Goal: Communication & Community: Connect with others

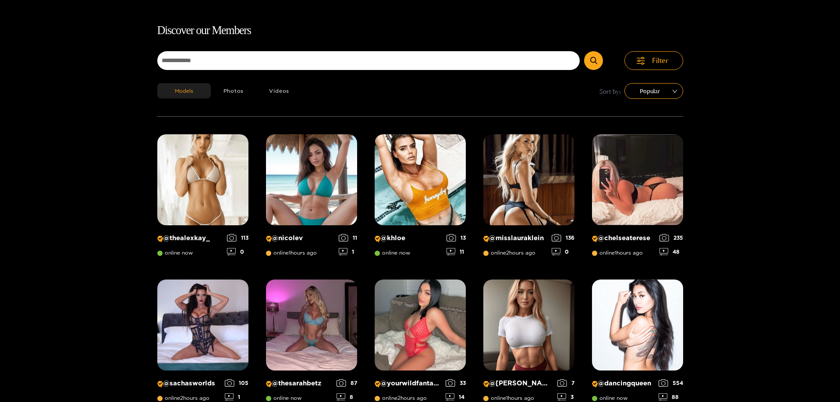
scroll to position [56, 0]
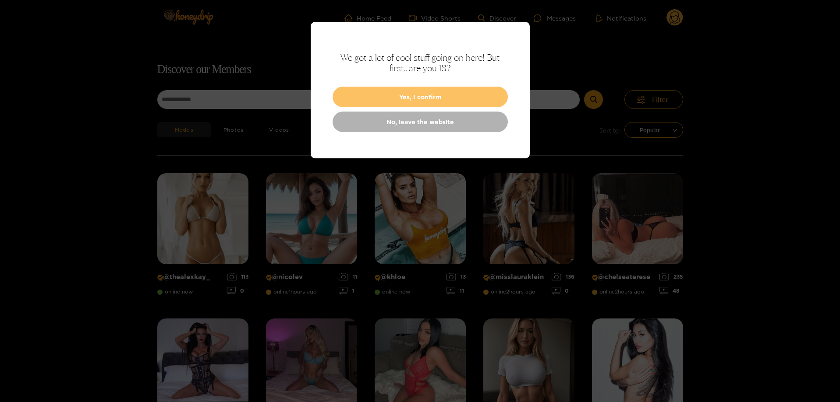
click at [451, 96] on button "Yes, I confirm" at bounding box center [419, 97] width 175 height 21
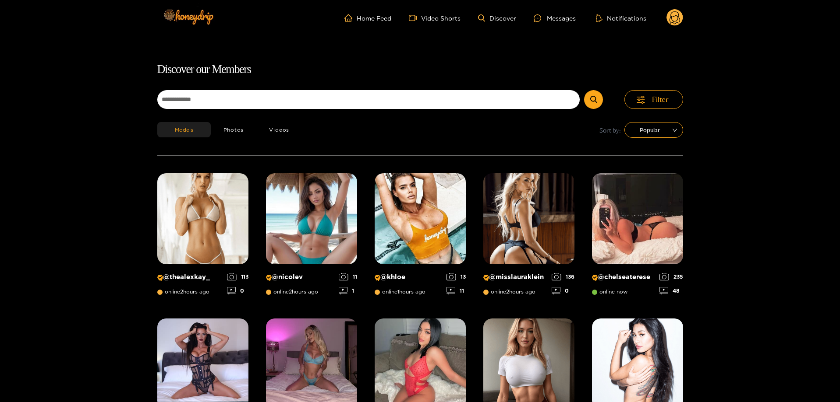
click at [678, 21] on circle at bounding box center [674, 17] width 17 height 17
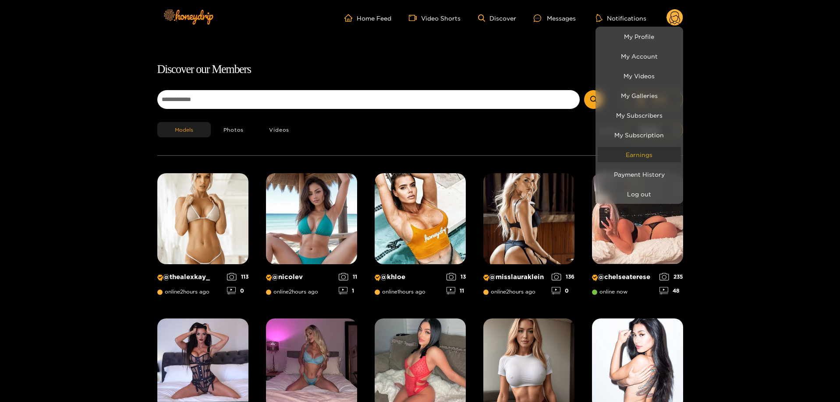
click at [658, 156] on link "Earnings" at bounding box center [638, 154] width 83 height 15
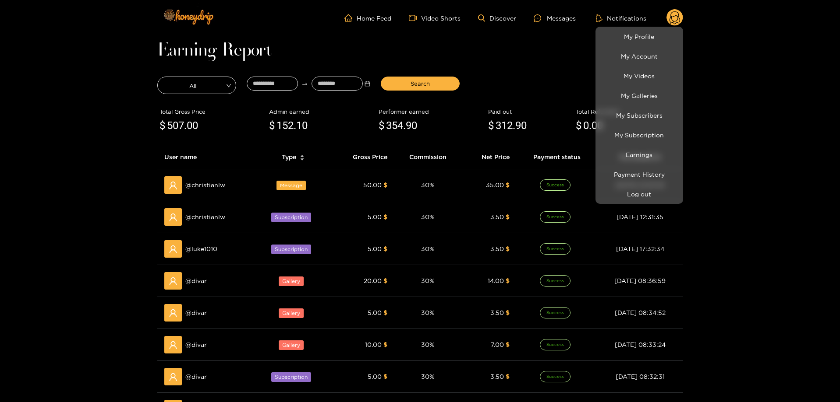
click at [115, 165] on div at bounding box center [420, 201] width 840 height 402
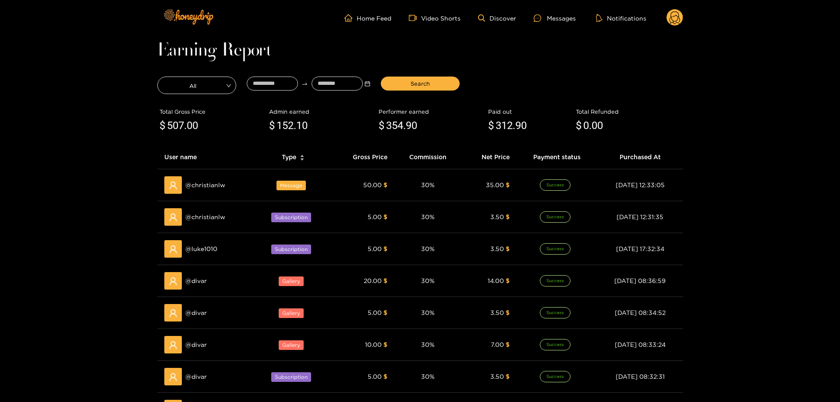
click at [555, 12] on ul "Home Feed Video Shorts Discover Messages Notifications" at bounding box center [513, 18] width 339 height 18
click at [557, 18] on div "Messages" at bounding box center [554, 18] width 42 height 10
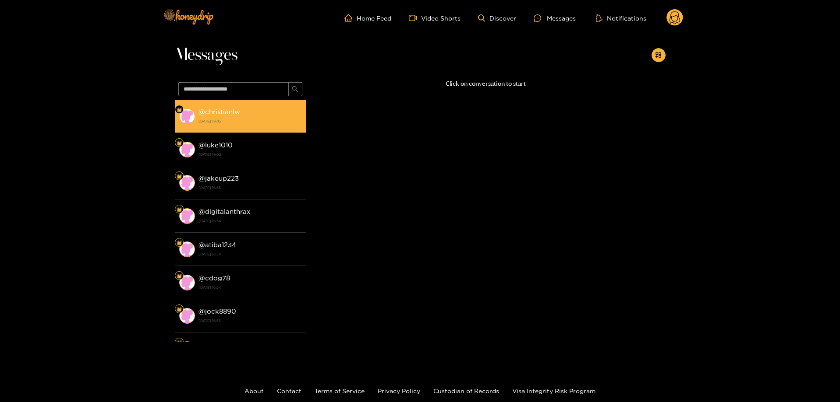
click at [265, 112] on div "@ christianlw [DATE] 19:05" at bounding box center [249, 116] width 103 height 20
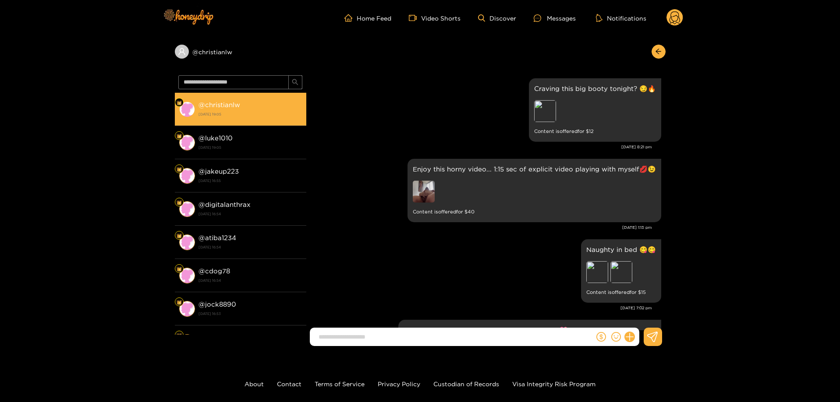
scroll to position [1631, 0]
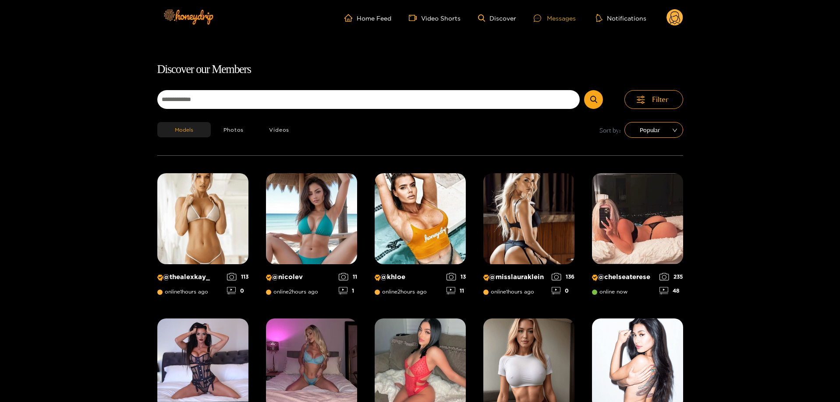
click at [563, 14] on div "Messages" at bounding box center [554, 18] width 42 height 10
